Goal: Information Seeking & Learning: Get advice/opinions

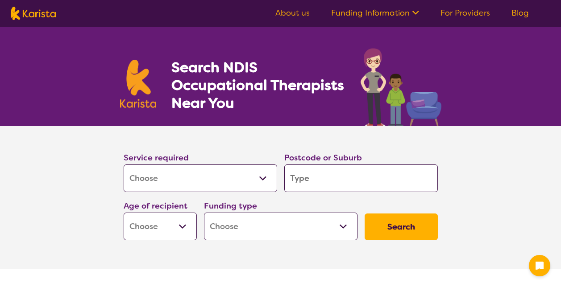
select select "[MEDICAL_DATA]"
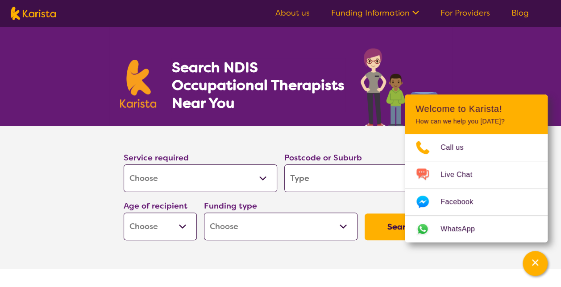
click at [309, 185] on input "search" at bounding box center [360, 179] width 153 height 28
type input "2"
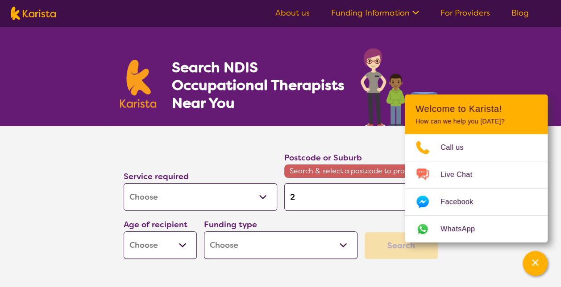
type input "20"
type input "203"
type input "2037"
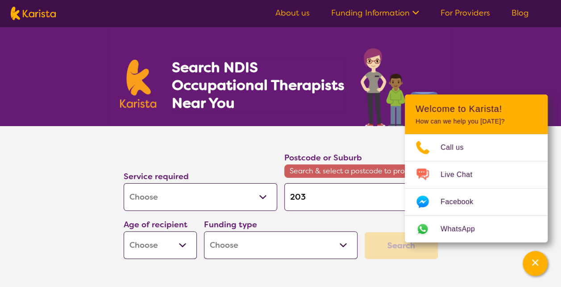
type input "2037"
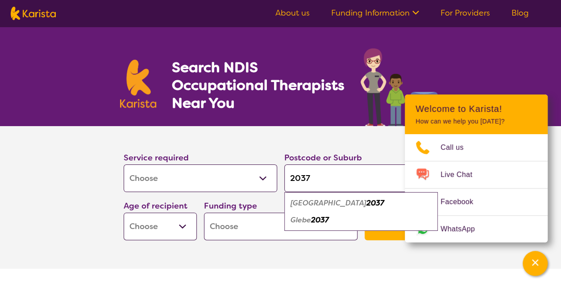
type input "2037"
click at [317, 219] on em "2037" at bounding box center [320, 219] width 18 height 9
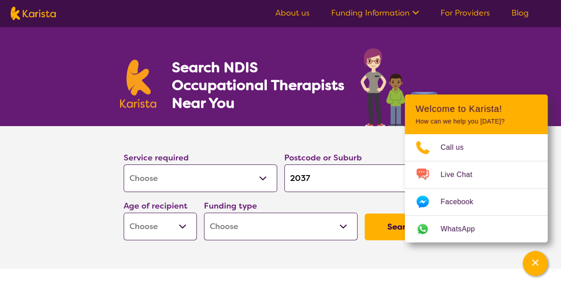
click at [180, 227] on select "Early Childhood - 0 to 9 Child - 10 to 11 Adolescent - 12 to 17 Adult - 18 to 6…" at bounding box center [160, 227] width 73 height 28
select select "CH"
click at [124, 213] on select "Early Childhood - 0 to 9 Child - 10 to 11 Adolescent - 12 to 17 Adult - 18 to 6…" at bounding box center [160, 227] width 73 height 28
select select "CH"
click at [380, 221] on button "Search" at bounding box center [400, 227] width 73 height 27
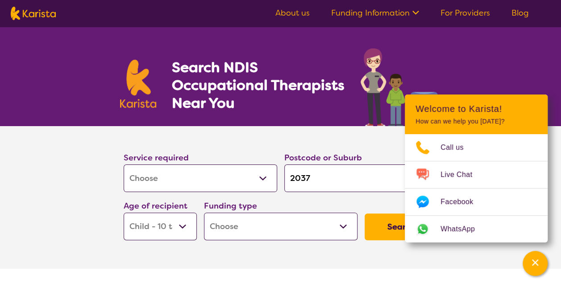
click at [380, 262] on section "Service required Allied Health Assistant Assessment ([MEDICAL_DATA] or [MEDICAL…" at bounding box center [280, 197] width 357 height 143
click at [342, 223] on select "Home Care Package (HCP) National Disability Insurance Scheme (NDIS) I don't know" at bounding box center [280, 227] width 153 height 28
select select "i-don-t-know"
click at [204, 213] on select "Home Care Package (HCP) National Disability Insurance Scheme (NDIS) I don't know" at bounding box center [280, 227] width 153 height 28
select select "i-don-t-know"
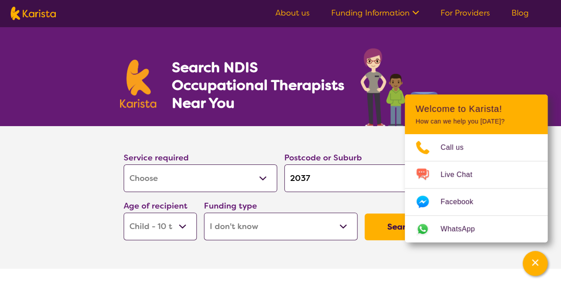
click at [390, 227] on button "Search" at bounding box center [400, 227] width 73 height 27
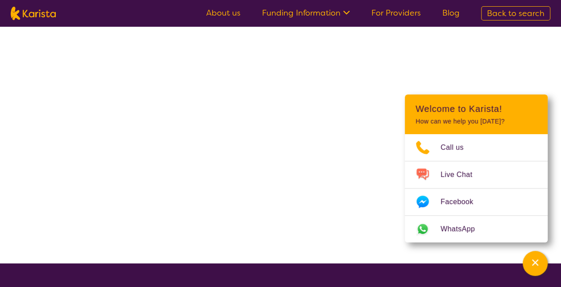
select select "[MEDICAL_DATA]"
select select "CH"
